Goal: Communication & Community: Answer question/provide support

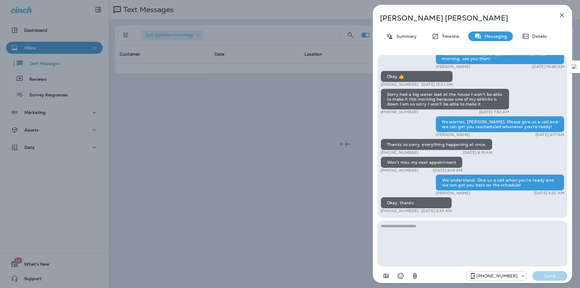
click at [562, 15] on icon "button" at bounding box center [562, 14] width 7 height 7
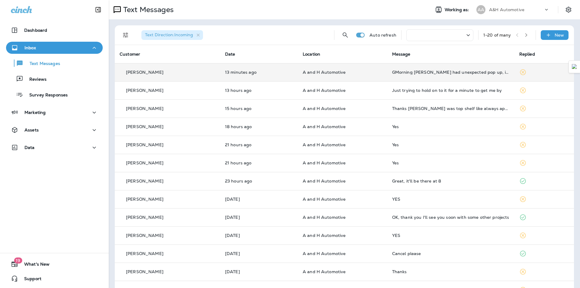
click at [435, 76] on td "GMorning [PERSON_NAME] had unexpected pop up, is [DATE] ok." at bounding box center [451, 72] width 127 height 18
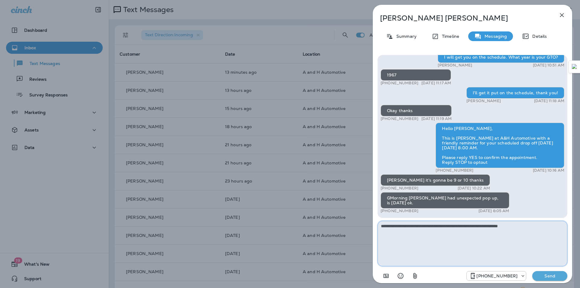
type textarea "**********"
click at [548, 274] on p "Send" at bounding box center [549, 275] width 25 height 5
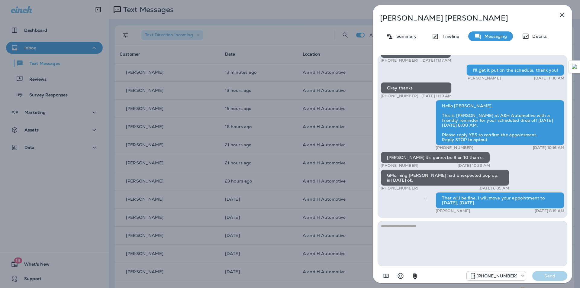
click at [562, 17] on icon "button" at bounding box center [562, 14] width 7 height 7
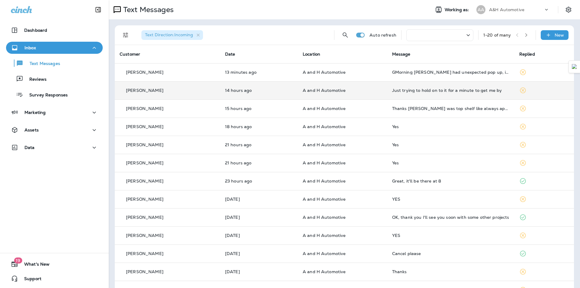
click at [451, 96] on td "Just trying to hold on to it for a minute to get me by" at bounding box center [451, 90] width 127 height 18
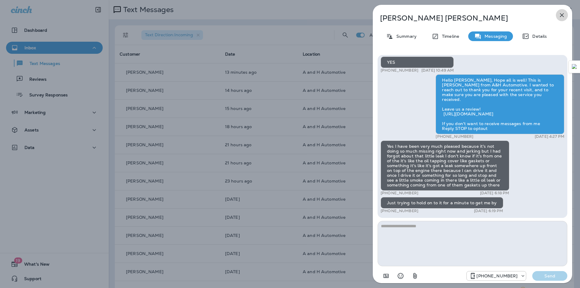
click at [566, 15] on icon "button" at bounding box center [562, 14] width 7 height 7
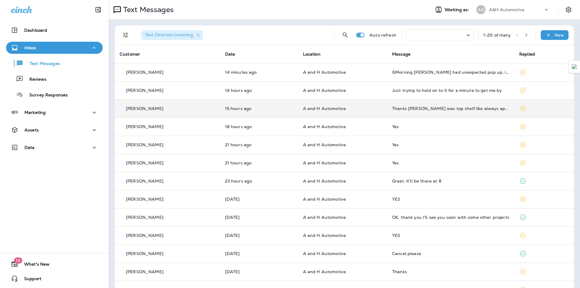
click at [430, 112] on td "Thanks [PERSON_NAME] was top shelf like always appreciate you all very much" at bounding box center [451, 108] width 127 height 18
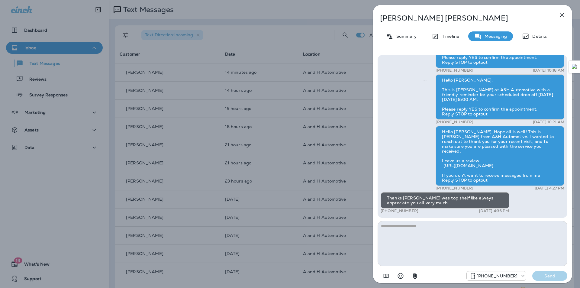
click at [564, 18] on icon "button" at bounding box center [562, 14] width 7 height 7
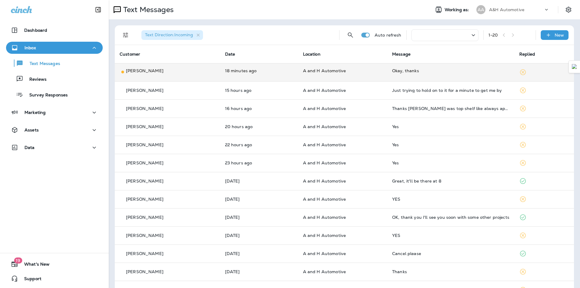
click at [390, 76] on td "Okay, thanks" at bounding box center [451, 72] width 127 height 18
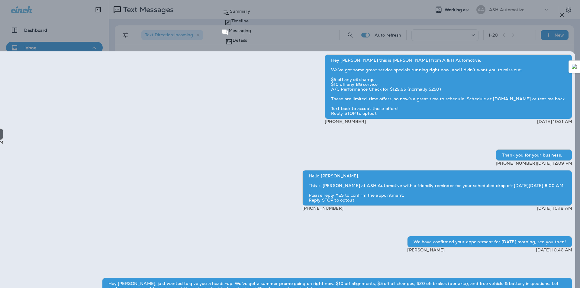
click at [559, 20] on button "button" at bounding box center [562, 15] width 12 height 12
